Goal: Information Seeking & Learning: Learn about a topic

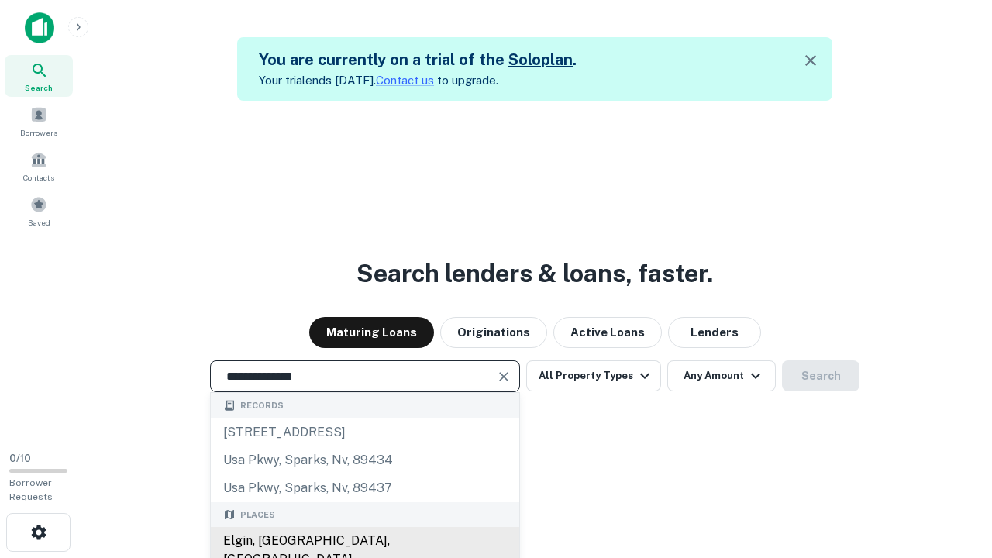
click at [364, 541] on div "Elgin, [GEOGRAPHIC_DATA], [GEOGRAPHIC_DATA]" at bounding box center [365, 550] width 308 height 46
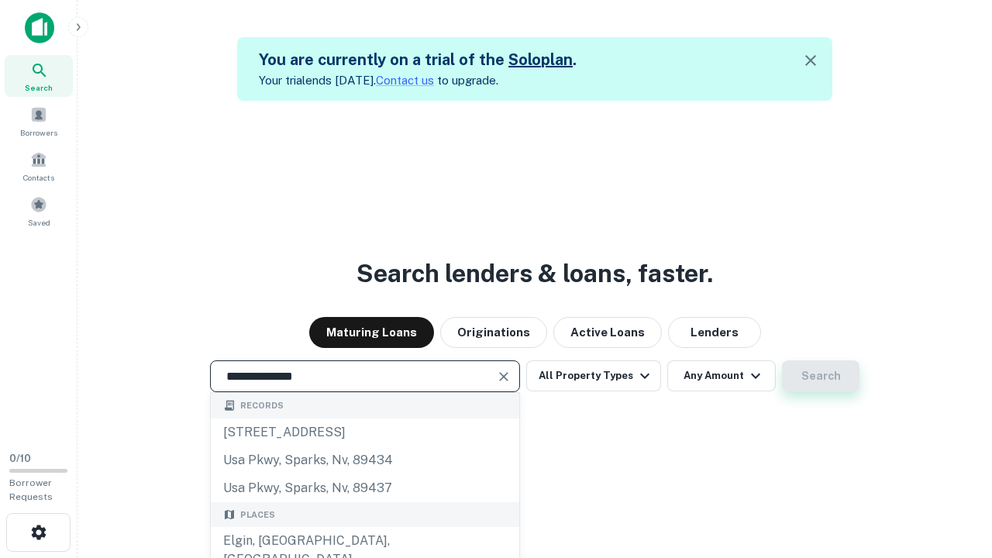
type input "**********"
click at [782, 360] on button "Search" at bounding box center [820, 375] width 77 height 31
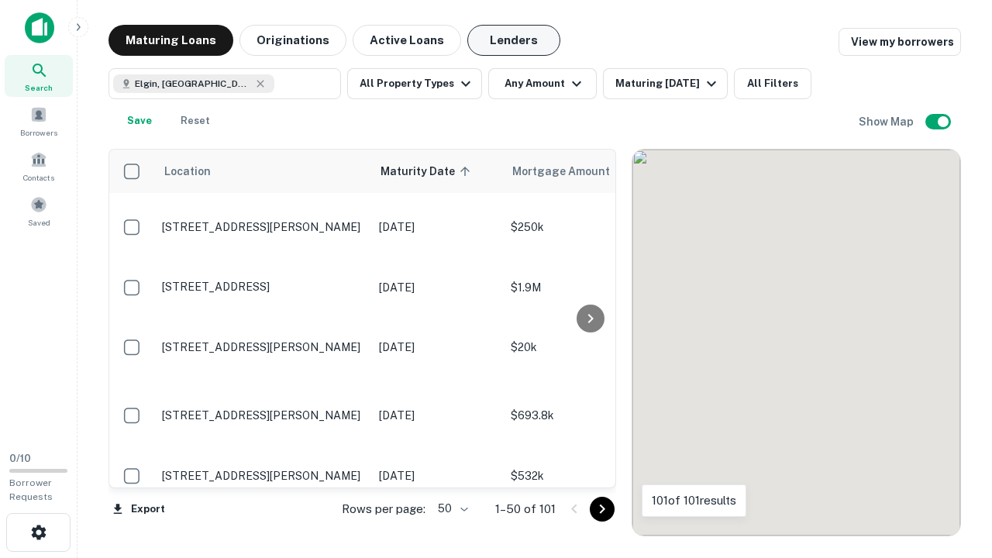
click at [514, 40] on button "Lenders" at bounding box center [513, 40] width 93 height 31
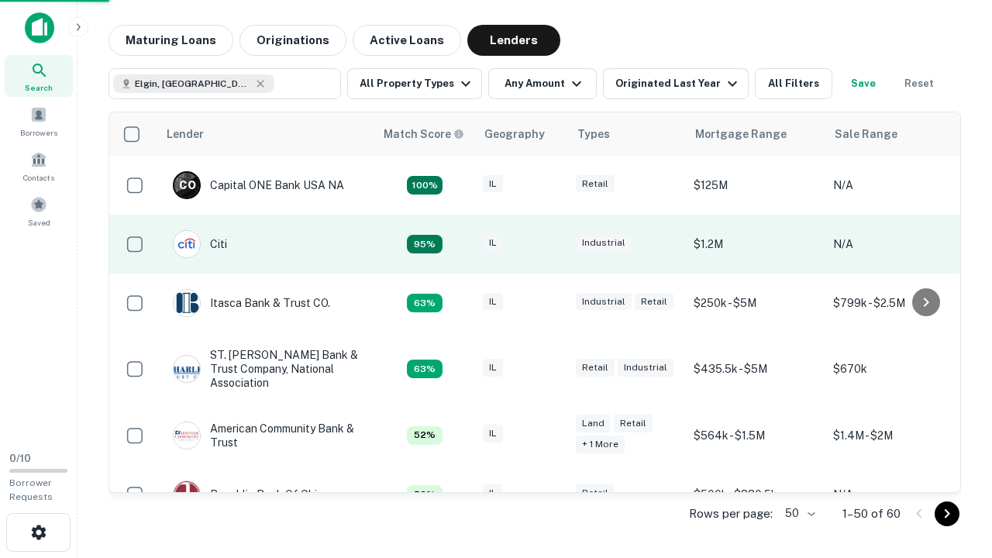
click at [550, 244] on div "IL" at bounding box center [521, 244] width 77 height 21
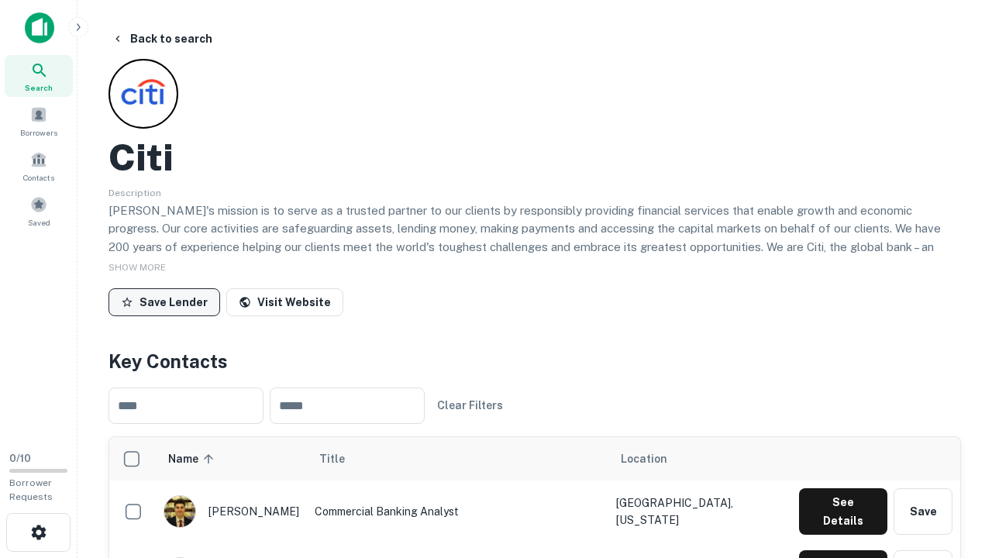
click at [164, 301] on button "Save Lender" at bounding box center [164, 302] width 112 height 28
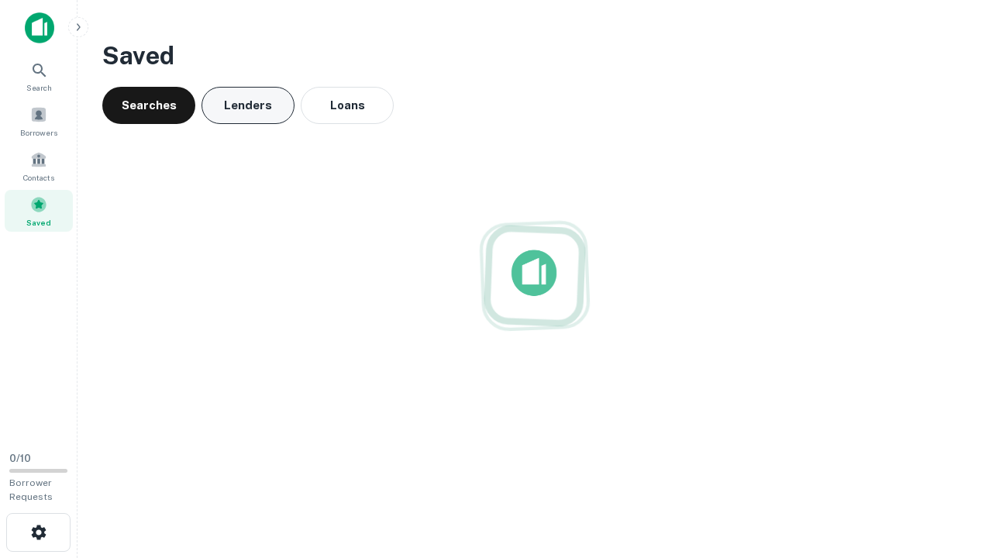
click at [248, 105] on button "Lenders" at bounding box center [247, 105] width 93 height 37
